Goal: Transaction & Acquisition: Purchase product/service

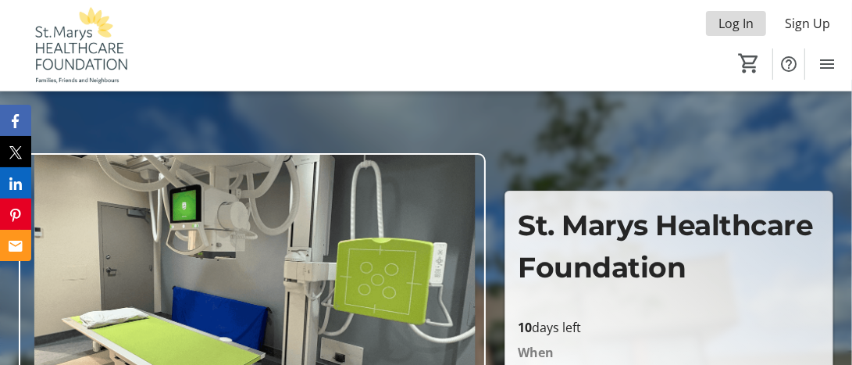
click at [735, 23] on span "Log In" at bounding box center [736, 23] width 35 height 19
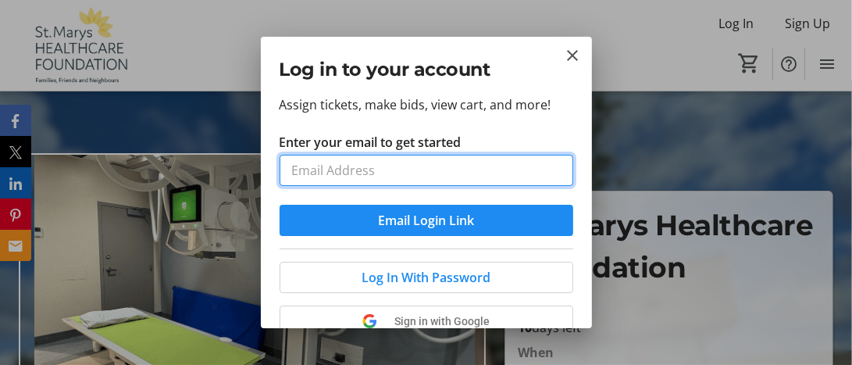
click at [398, 173] on input "Enter your email to get started" at bounding box center [427, 170] width 294 height 31
type input "[EMAIL_ADDRESS][DOMAIN_NAME]"
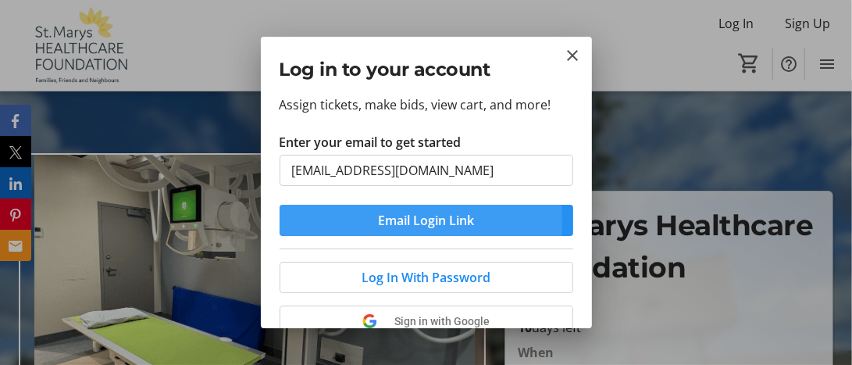
click at [395, 219] on span "Email Login Link" at bounding box center [426, 220] width 96 height 19
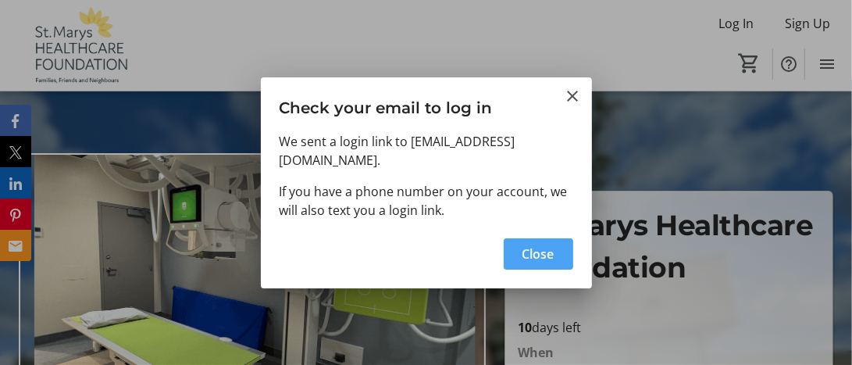
click at [523, 245] on span "Close" at bounding box center [539, 254] width 32 height 19
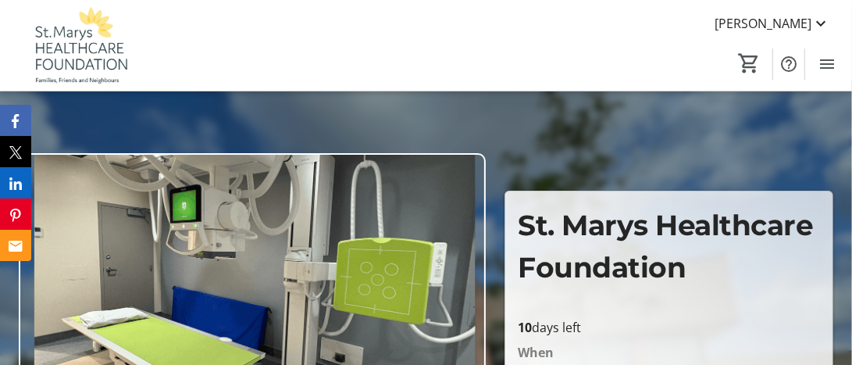
type input "1"
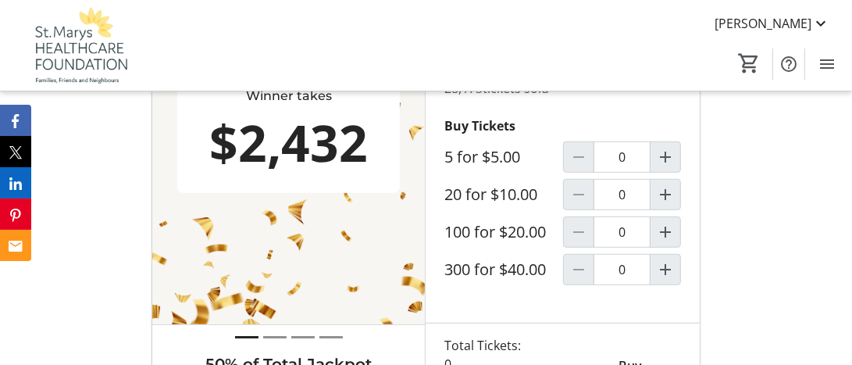
scroll to position [573, 0]
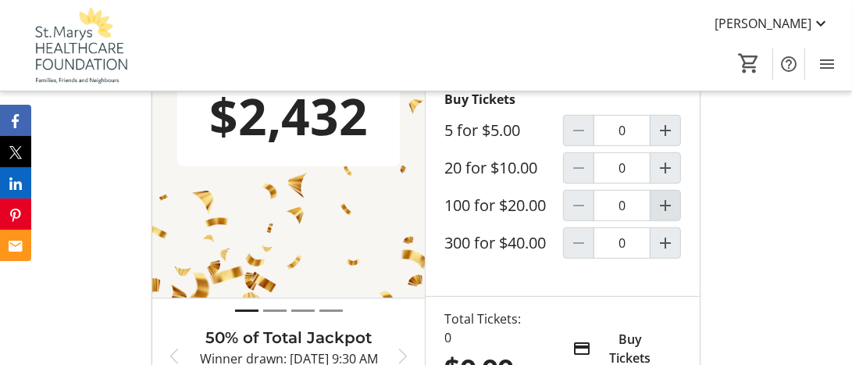
click at [667, 215] on mat-icon "Increment by one" at bounding box center [665, 205] width 19 height 19
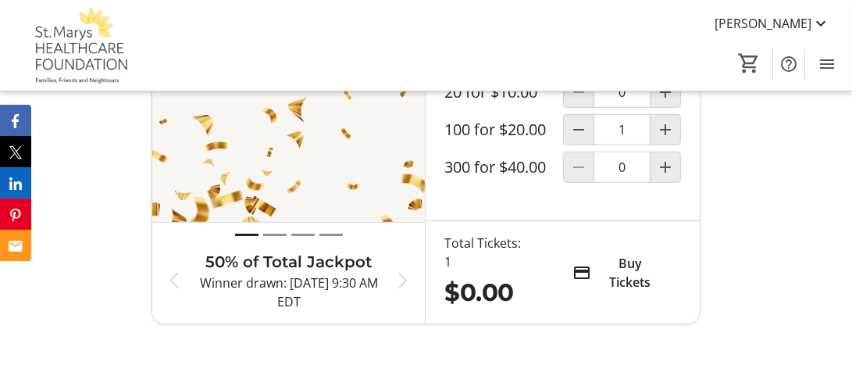
type input "1"
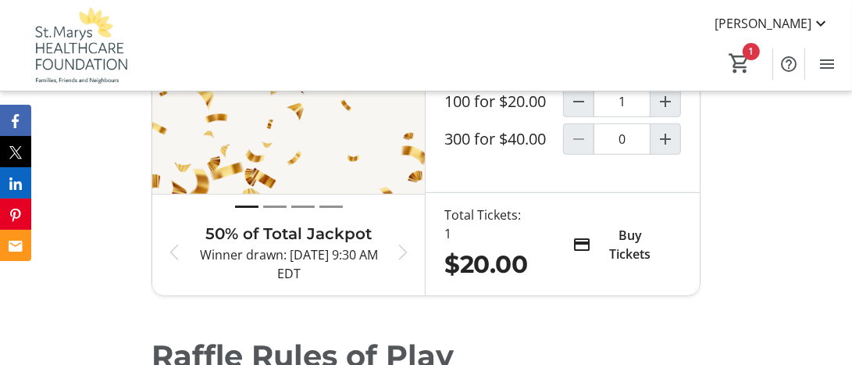
scroll to position [703, 0]
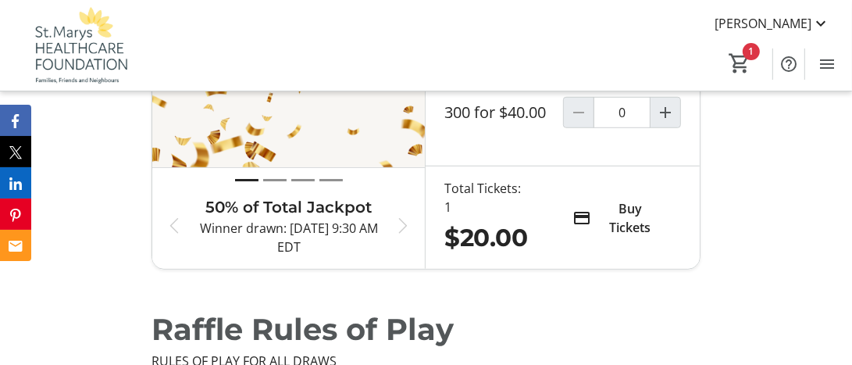
click at [625, 237] on span "Buy Tickets" at bounding box center [631, 218] width 65 height 38
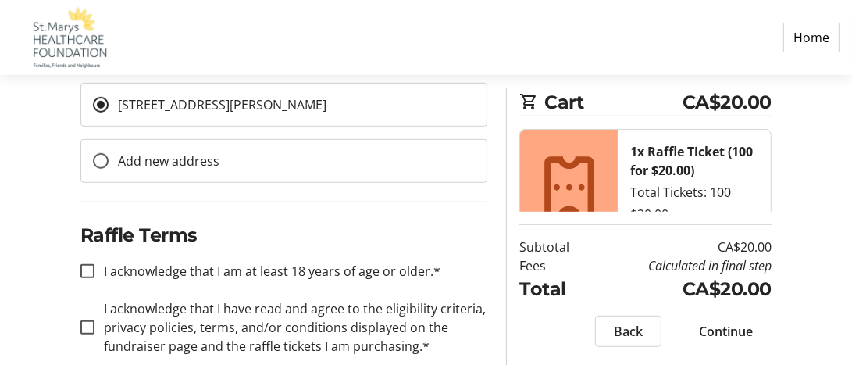
scroll to position [596, 0]
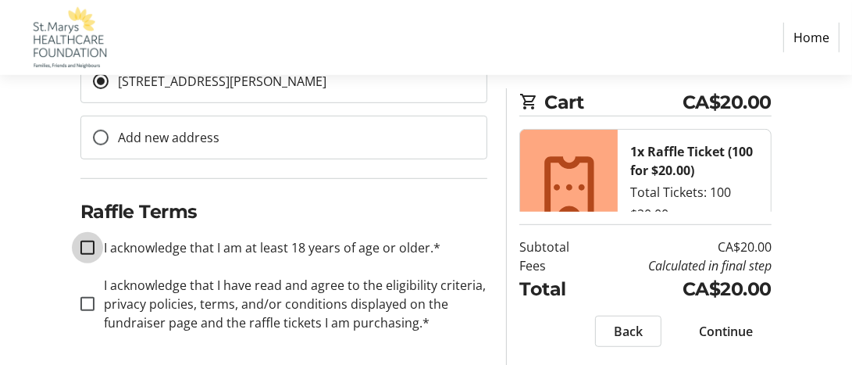
click at [87, 245] on input "I acknowledge that I am at least 18 years of age or older.*" at bounding box center [87, 248] width 14 height 14
checkbox input "true"
click at [88, 298] on input "I acknowledge that I have read and agree to the eligibility criteria, privacy p…" at bounding box center [87, 304] width 14 height 14
checkbox input "true"
click at [720, 327] on span "Continue" at bounding box center [726, 330] width 54 height 19
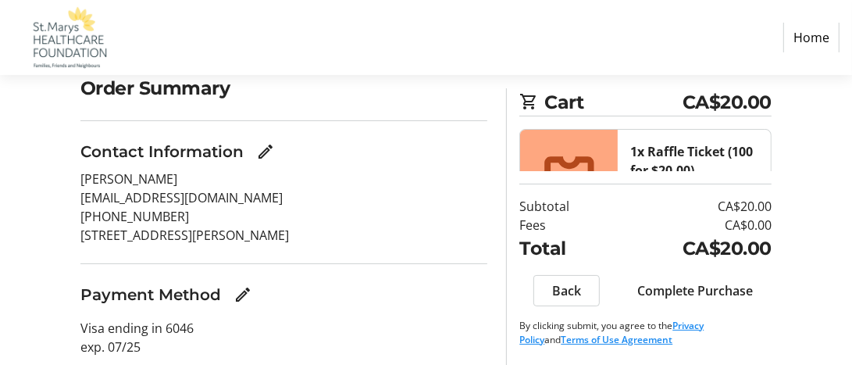
scroll to position [138, 0]
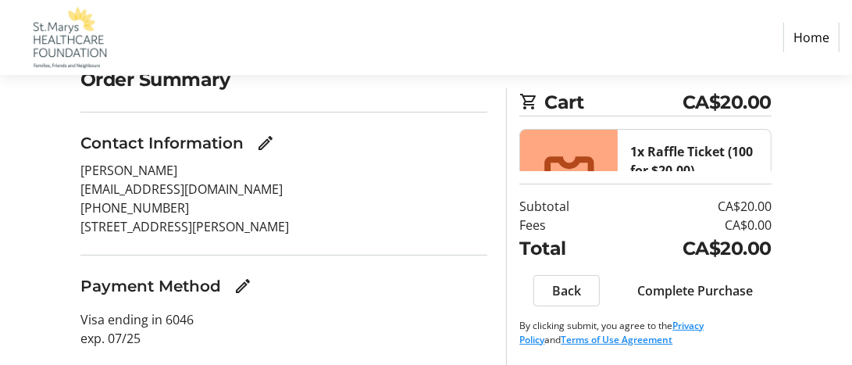
click at [685, 289] on span "Complete Purchase" at bounding box center [696, 290] width 116 height 19
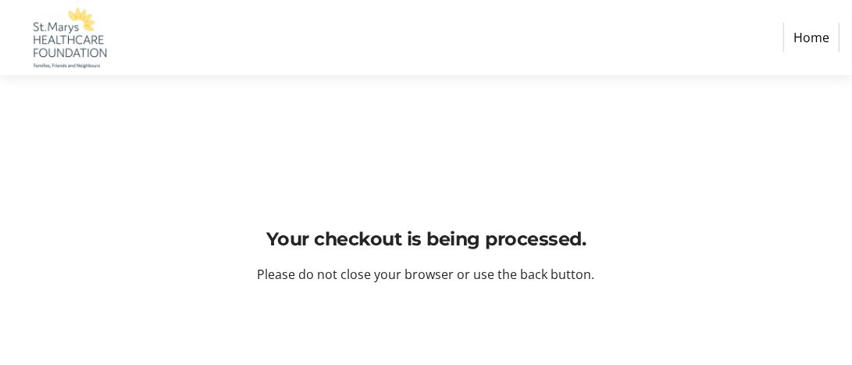
scroll to position [0, 0]
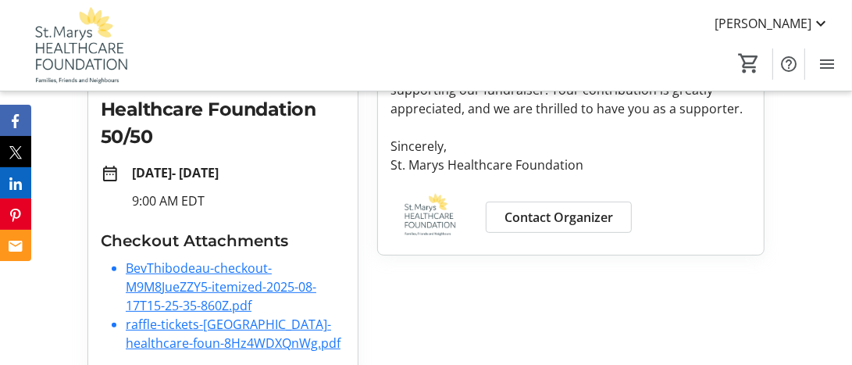
scroll to position [362, 0]
